Goal: Information Seeking & Learning: Compare options

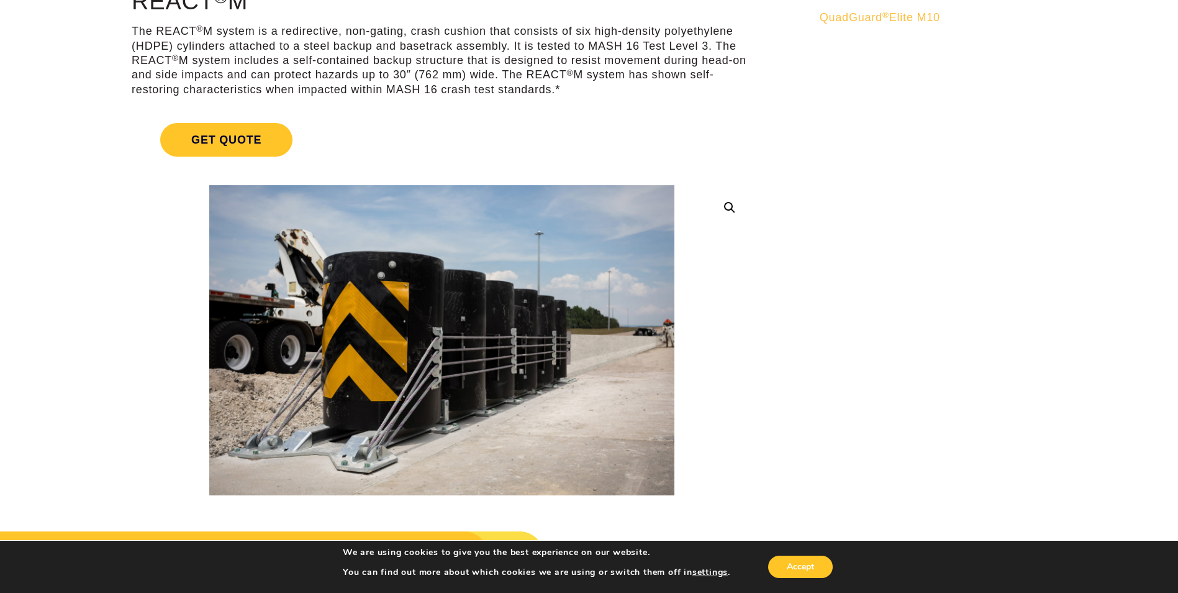
scroll to position [124, 0]
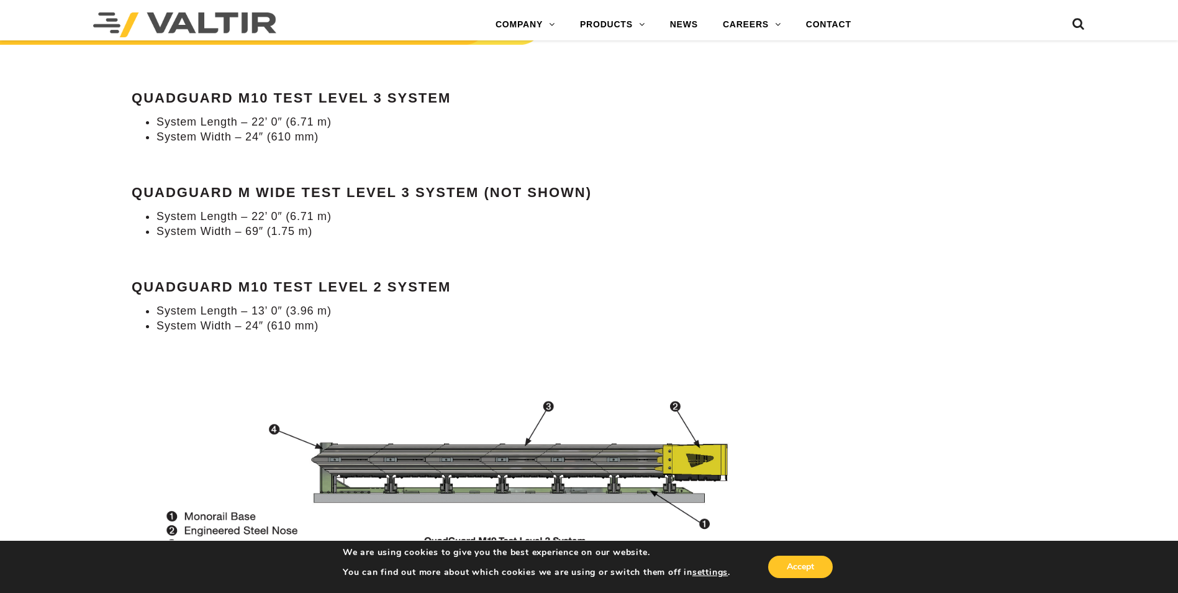
scroll to position [1180, 0]
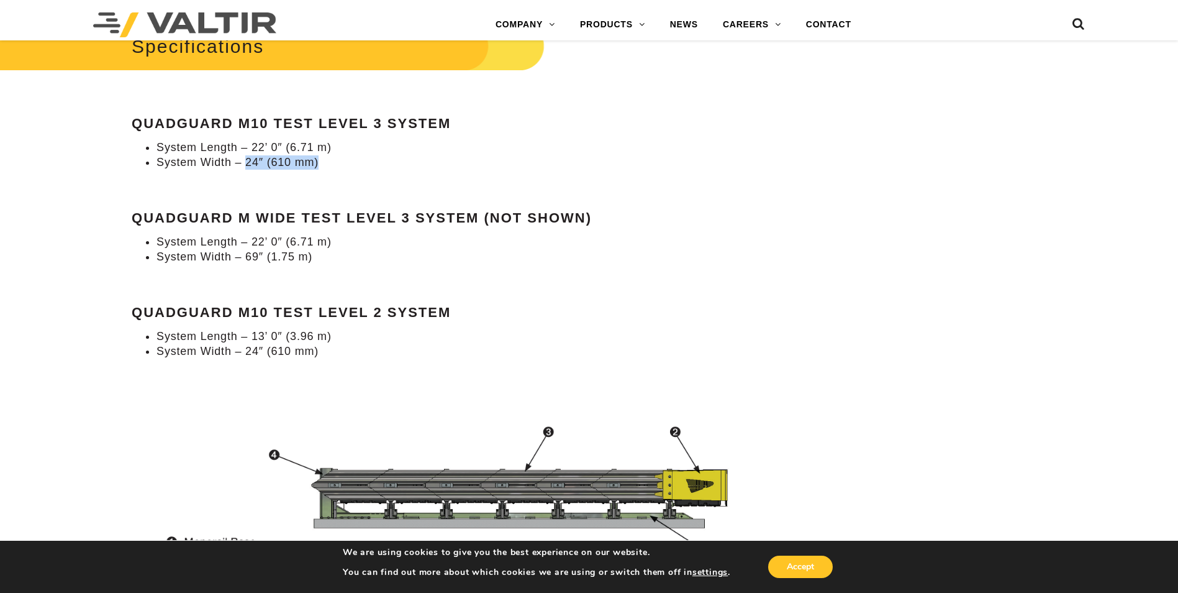
drag, startPoint x: 245, startPoint y: 162, endPoint x: 369, endPoint y: 164, distance: 124.2
click at [369, 164] on li "System Width – 24″ (610 mm)" at bounding box center [455, 162] width 596 height 14
drag, startPoint x: 293, startPoint y: 158, endPoint x: 149, endPoint y: 160, distance: 144.1
click at [157, 160] on li "System Width – 24″ (610 mm)" at bounding box center [455, 162] width 596 height 14
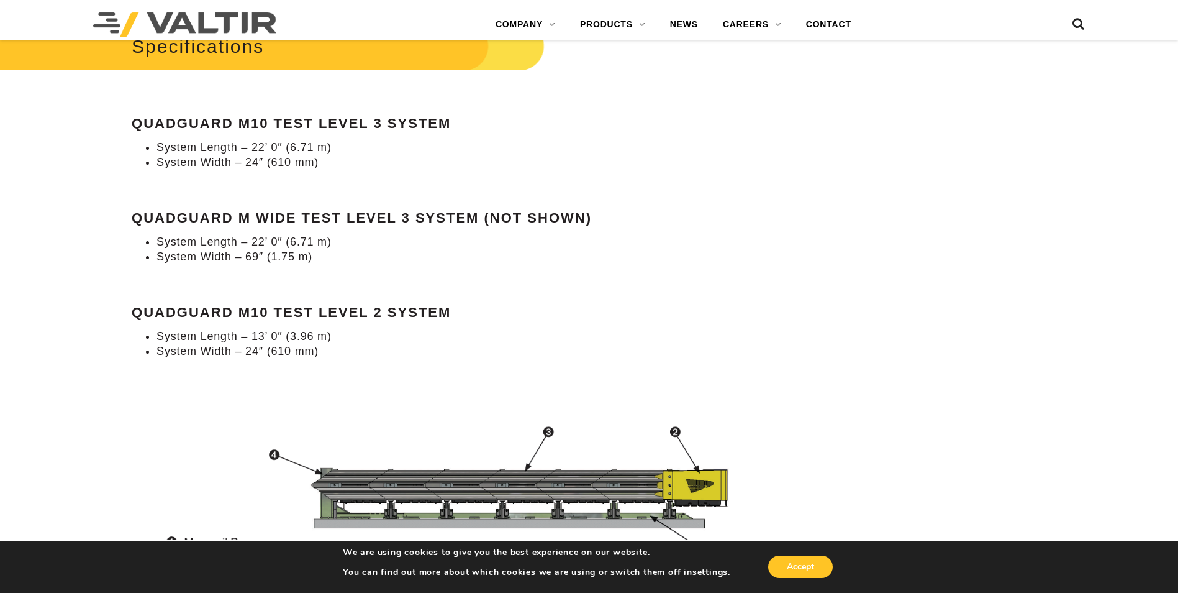
drag, startPoint x: 149, startPoint y: 160, endPoint x: 119, endPoint y: 177, distance: 34.5
drag, startPoint x: 158, startPoint y: 161, endPoint x: 220, endPoint y: 163, distance: 61.5
click at [220, 163] on li "System Width – 24″ (610 mm)" at bounding box center [455, 162] width 596 height 14
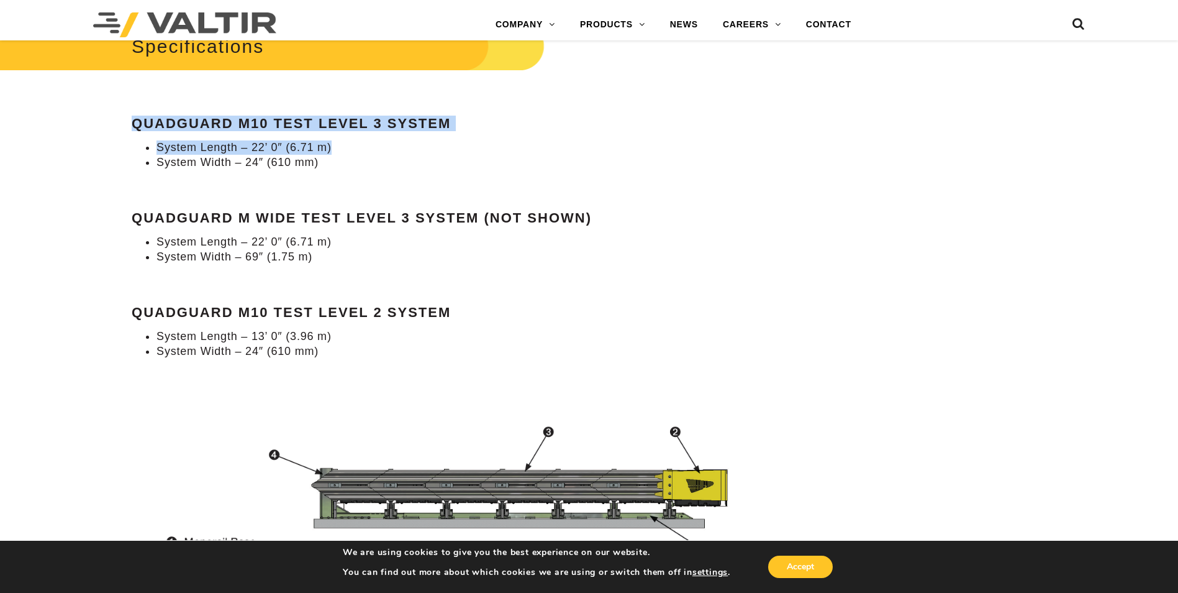
drag, startPoint x: 132, startPoint y: 124, endPoint x: 361, endPoint y: 150, distance: 231.3
click at [361, 150] on li "System Length – 22’ 0″ (6.71 m)" at bounding box center [455, 147] width 596 height 14
drag, startPoint x: 325, startPoint y: 158, endPoint x: 144, endPoint y: 116, distance: 186.2
click at [144, 116] on div "Specifications QuadGuard M10 Test Level 3 System System Length – 22’ 0″ (6.71 m…" at bounding box center [442, 187] width 620 height 341
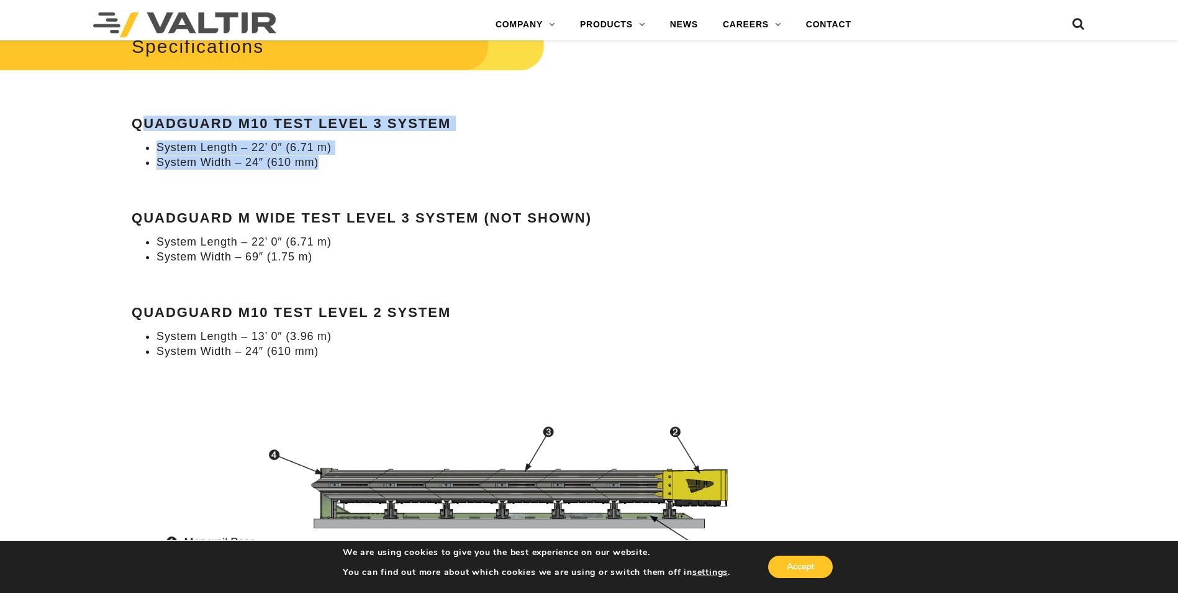
click at [141, 116] on strong "QuadGuard M10 Test Level 3 System" at bounding box center [291, 124] width 319 height 16
drag, startPoint x: 135, startPoint y: 117, endPoint x: 394, endPoint y: 144, distance: 261.1
click at [394, 144] on div "Specifications QuadGuard M10 Test Level 3 System System Length – 22’ 0″ (6.71 m…" at bounding box center [442, 187] width 620 height 341
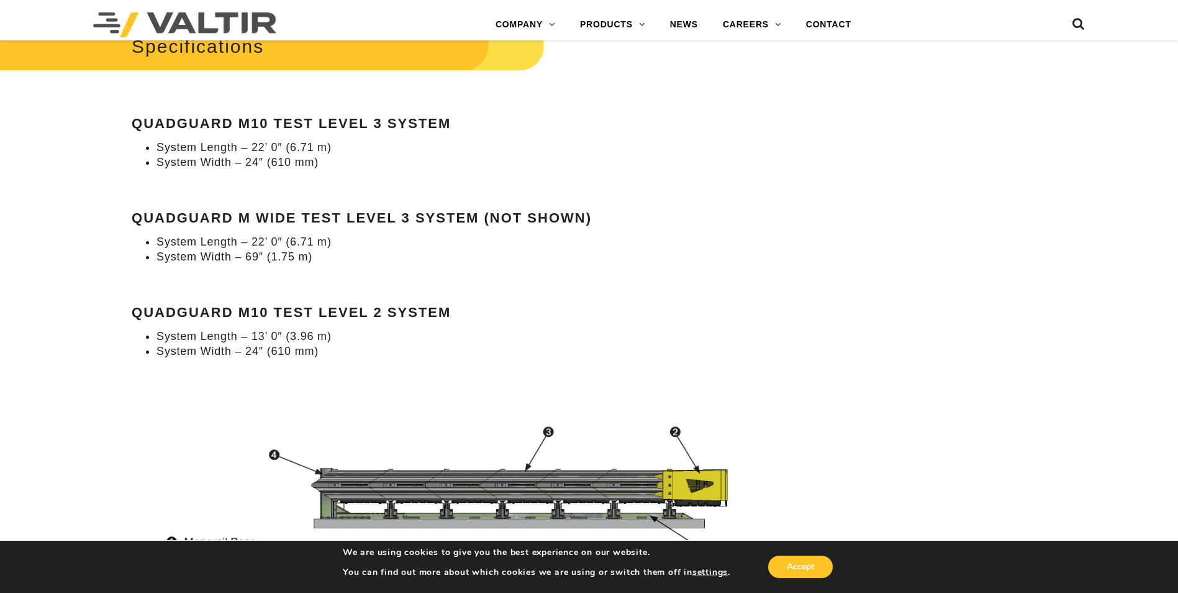
drag, startPoint x: 394, startPoint y: 144, endPoint x: 320, endPoint y: 163, distance: 76.8
click at [320, 163] on li "System Width – 24″ (610 mm)" at bounding box center [455, 162] width 596 height 14
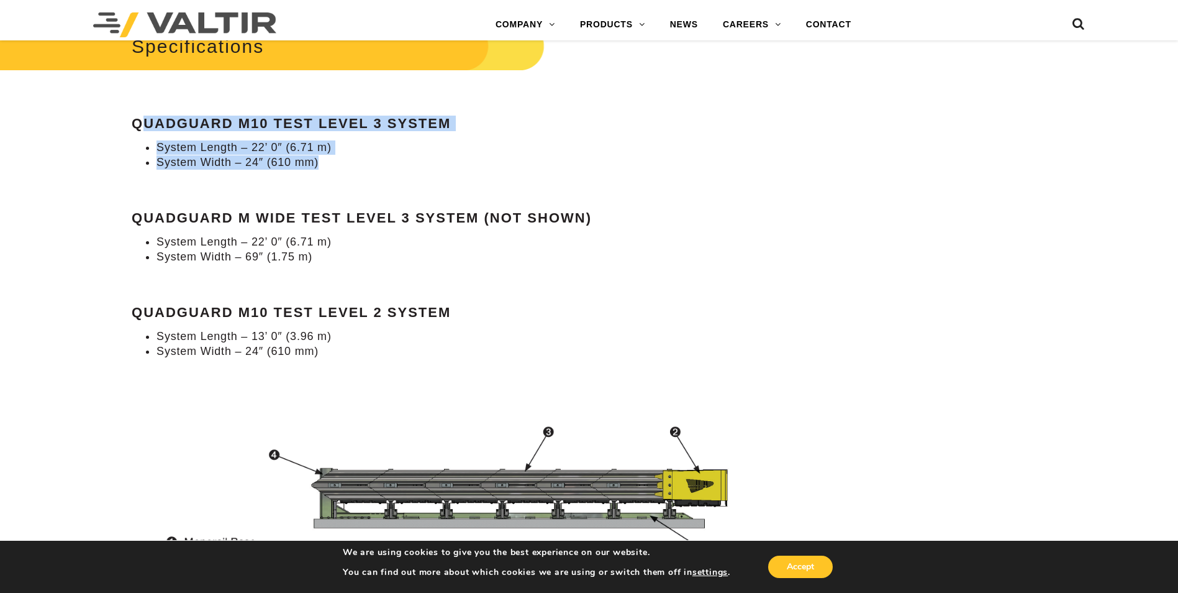
drag, startPoint x: 327, startPoint y: 165, endPoint x: 141, endPoint y: 109, distance: 194.5
click at [141, 109] on div "Specifications QuadGuard M10 Test Level 3 System System Length – 22’ 0″ (6.71 m…" at bounding box center [442, 187] width 620 height 341
drag, startPoint x: 141, startPoint y: 109, endPoint x: 146, endPoint y: 124, distance: 15.1
click at [146, 124] on strong "QuadGuard M10 Test Level 3 System" at bounding box center [291, 124] width 319 height 16
click at [157, 144] on li "System Length – 22’ 0″ (6.71 m)" at bounding box center [455, 147] width 596 height 14
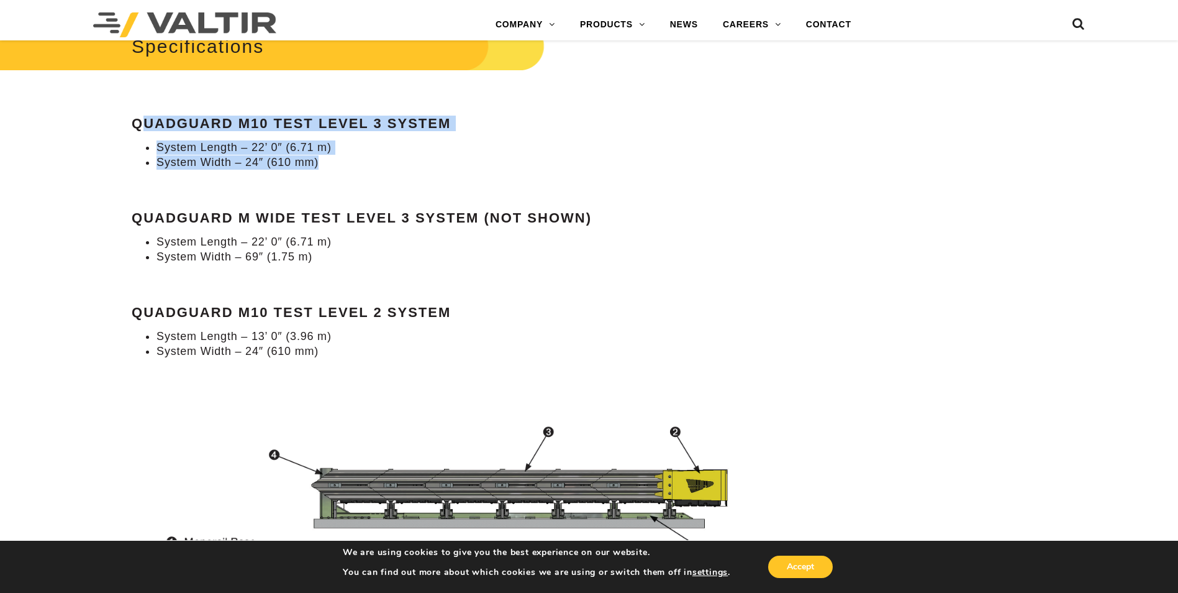
click at [178, 154] on li "System Length – 22’ 0″ (6.71 m)" at bounding box center [455, 147] width 596 height 14
click at [212, 152] on li "System Length – 22’ 0″ (6.71 m)" at bounding box center [455, 147] width 596 height 14
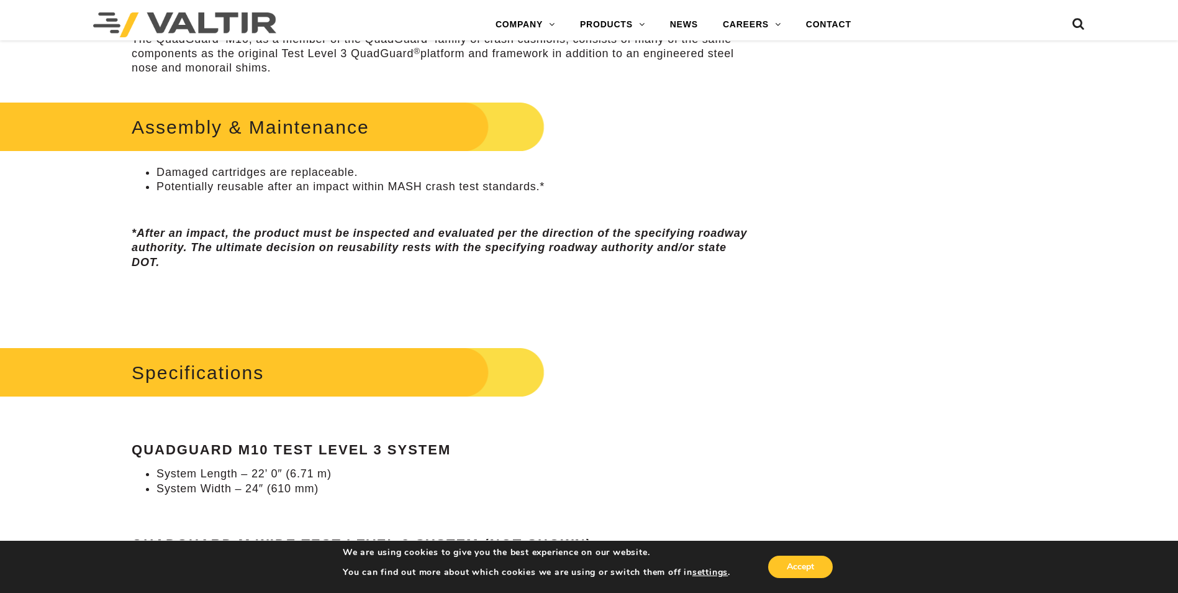
scroll to position [621, 0]
